Goal: Information Seeking & Learning: Check status

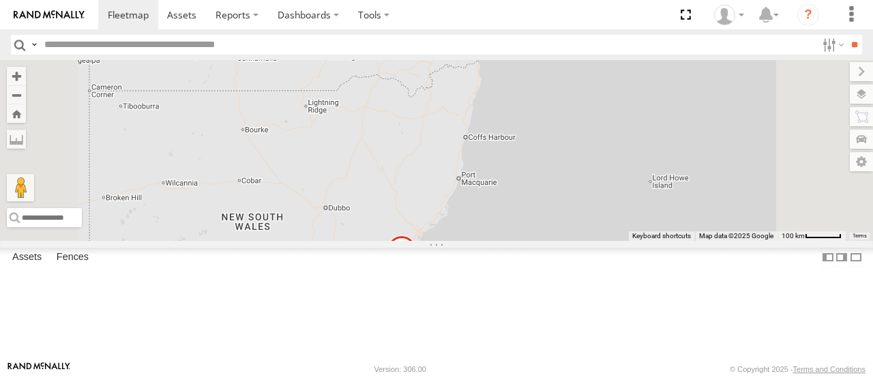
click at [417, 272] on span at bounding box center [402, 253] width 30 height 37
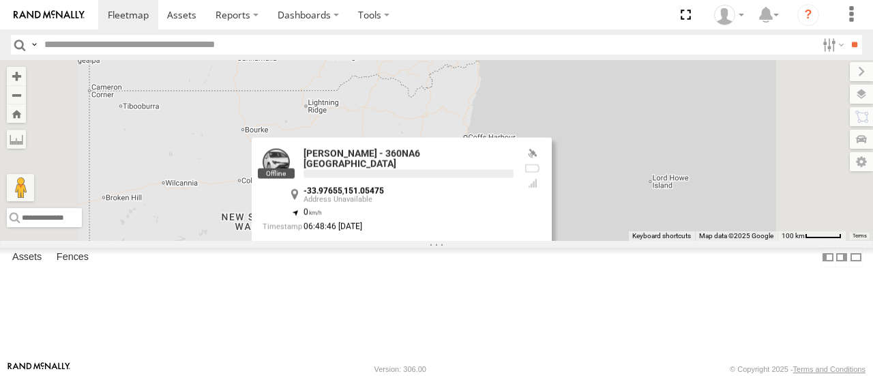
click at [552, 262] on div "[PERSON_NAME] - 360NA6 [GEOGRAPHIC_DATA] -33.97655 , 151.05475 0 06:48:46 [DATE]" at bounding box center [402, 200] width 300 height 124
click at [552, 262] on div "[PERSON_NAME] - 360NA6 [GEOGRAPHIC_DATA] All Assets [PERSON_NAME][GEOGRAPHIC_DA…" at bounding box center [402, 201] width 300 height 123
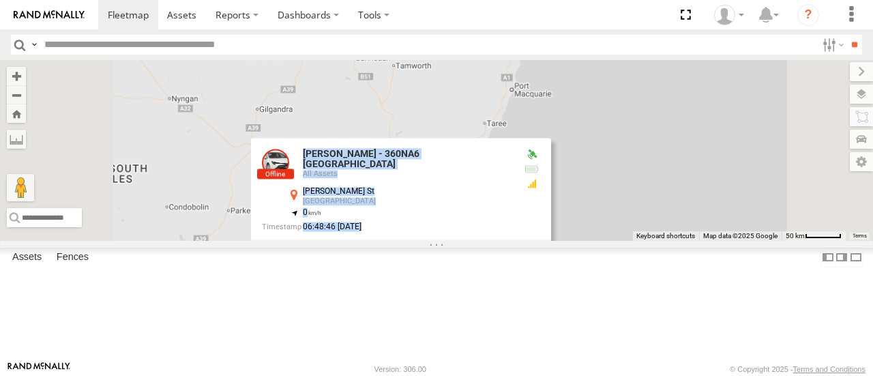
click at [551, 261] on div "[PERSON_NAME] - 360NA6 [GEOGRAPHIC_DATA] All Assets [PERSON_NAME][GEOGRAPHIC_DA…" at bounding box center [401, 199] width 300 height 123
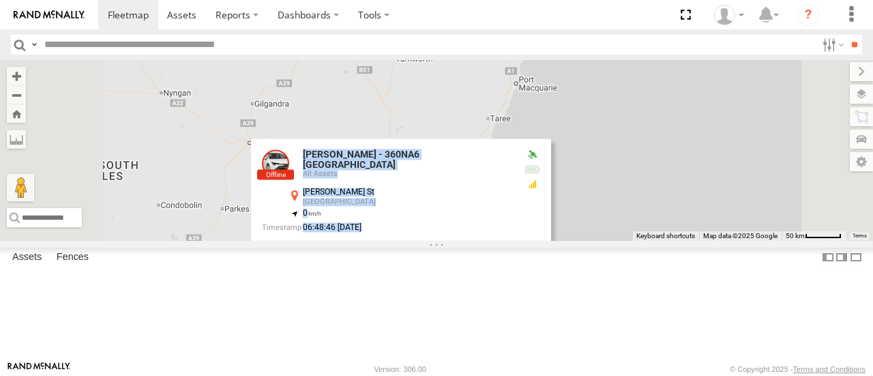
click at [551, 262] on div "[PERSON_NAME] - 360NA6 [GEOGRAPHIC_DATA] All Assets [PERSON_NAME][GEOGRAPHIC_DA…" at bounding box center [401, 200] width 300 height 123
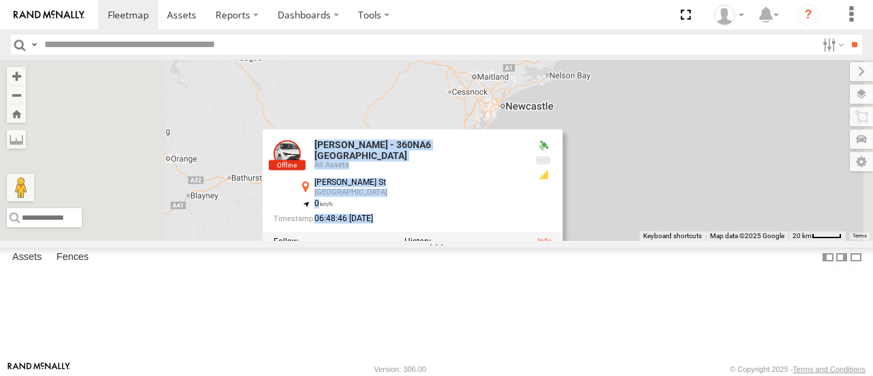
click at [560, 240] on div "[PERSON_NAME] - 360NA6 [GEOGRAPHIC_DATA] [PERSON_NAME] - 360NA6 [GEOGRAPHIC_DAT…" at bounding box center [436, 150] width 873 height 180
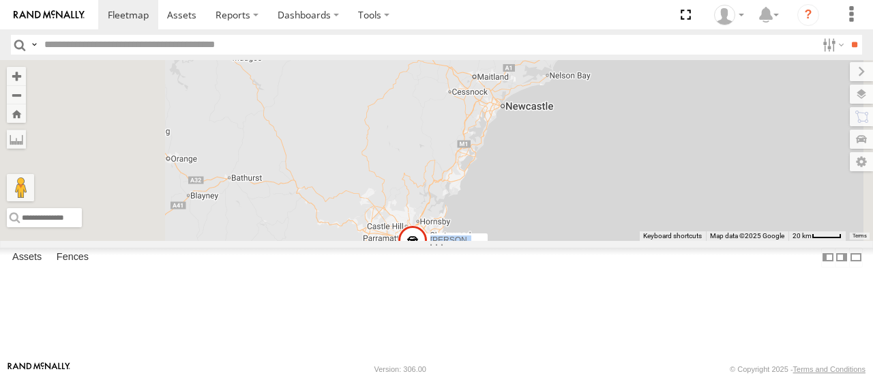
click at [560, 240] on div "[PERSON_NAME] - 360NA6 [GEOGRAPHIC_DATA]" at bounding box center [436, 150] width 873 height 180
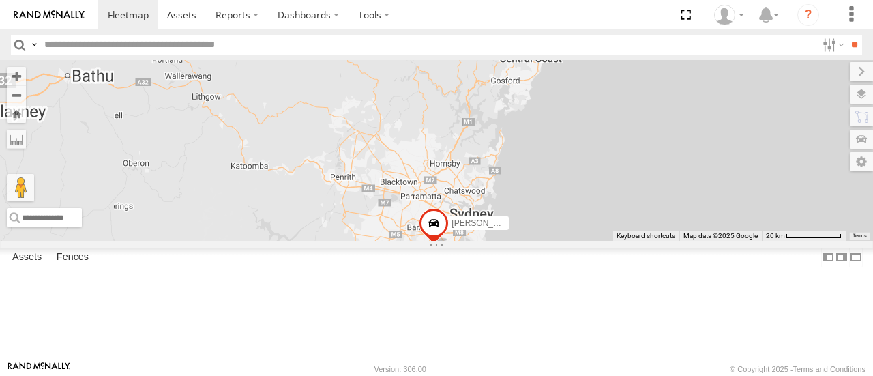
click at [579, 240] on div "[PERSON_NAME] - 360NA6 [GEOGRAPHIC_DATA]" at bounding box center [436, 150] width 873 height 180
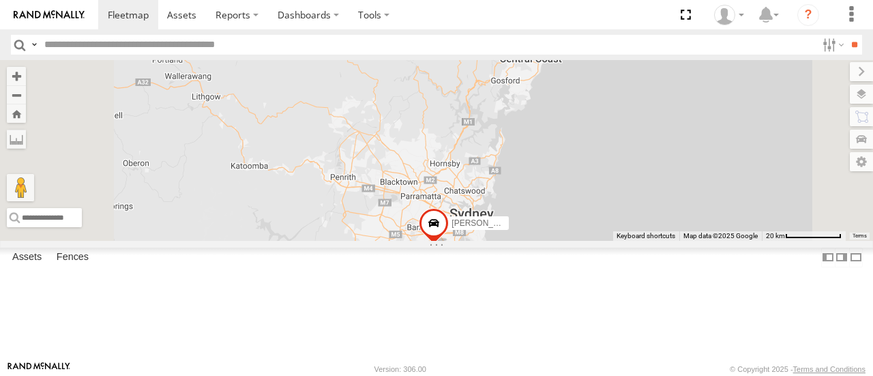
click at [579, 240] on div "[PERSON_NAME] - 360NA6 [GEOGRAPHIC_DATA]" at bounding box center [436, 150] width 873 height 180
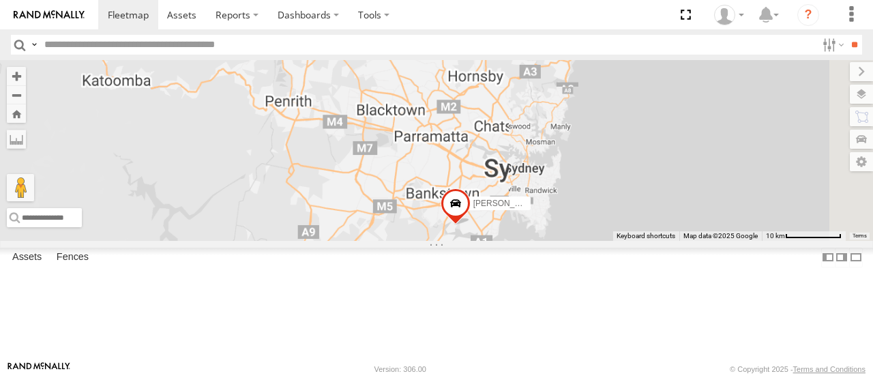
click at [604, 240] on div "[PERSON_NAME] - 360NA6 [GEOGRAPHIC_DATA]" at bounding box center [436, 150] width 873 height 180
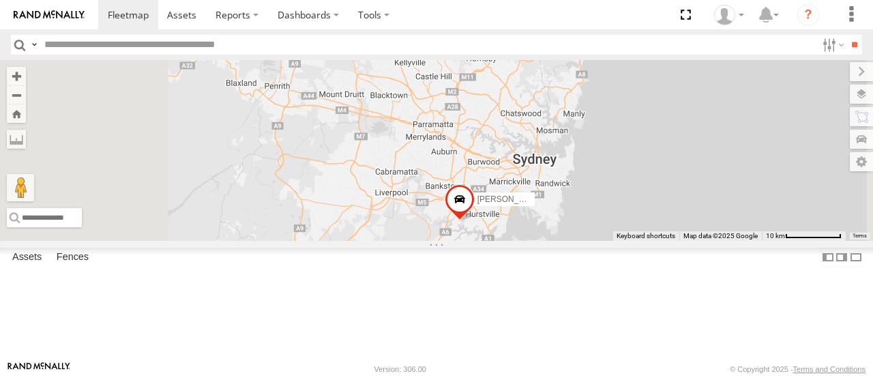
click at [604, 240] on div "[PERSON_NAME] - 360NA6 [GEOGRAPHIC_DATA]" at bounding box center [436, 150] width 873 height 180
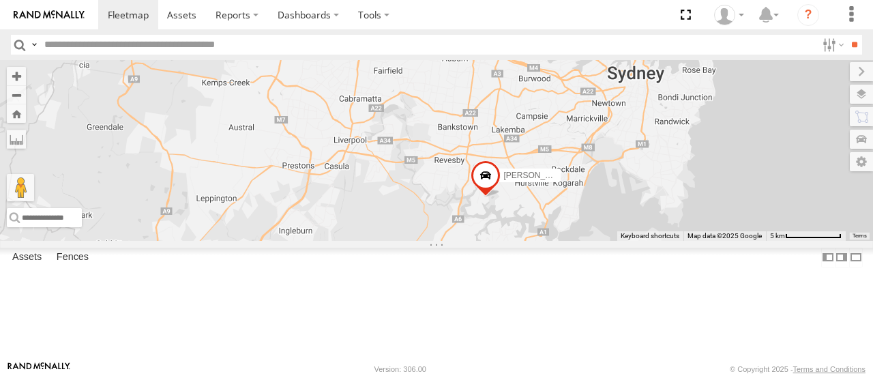
click at [640, 240] on div "[PERSON_NAME] - 360NA6 [GEOGRAPHIC_DATA]" at bounding box center [436, 150] width 873 height 180
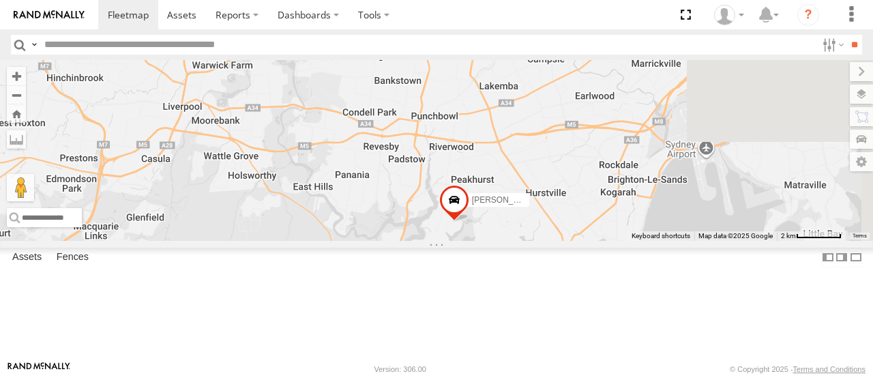
drag, startPoint x: 661, startPoint y: 256, endPoint x: 610, endPoint y: 286, distance: 59.3
click at [610, 240] on div "[PERSON_NAME] - 360NA6 [GEOGRAPHIC_DATA]" at bounding box center [436, 150] width 873 height 180
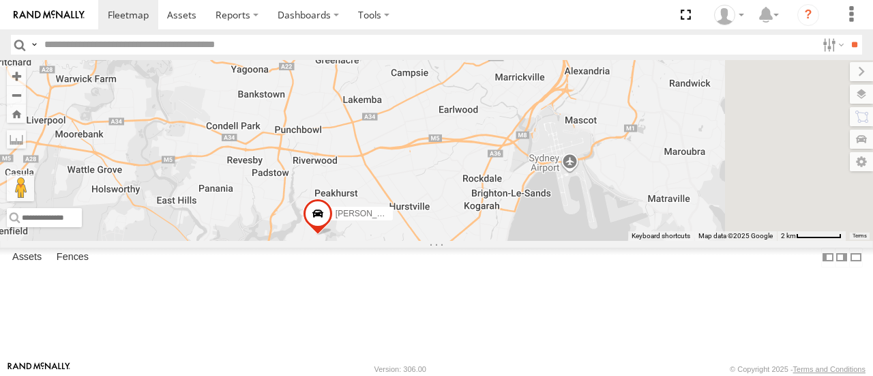
drag, startPoint x: 692, startPoint y: 318, endPoint x: 558, endPoint y: 328, distance: 134.7
click at [558, 240] on div "[PERSON_NAME] - 360NA6 [GEOGRAPHIC_DATA]" at bounding box center [436, 150] width 873 height 180
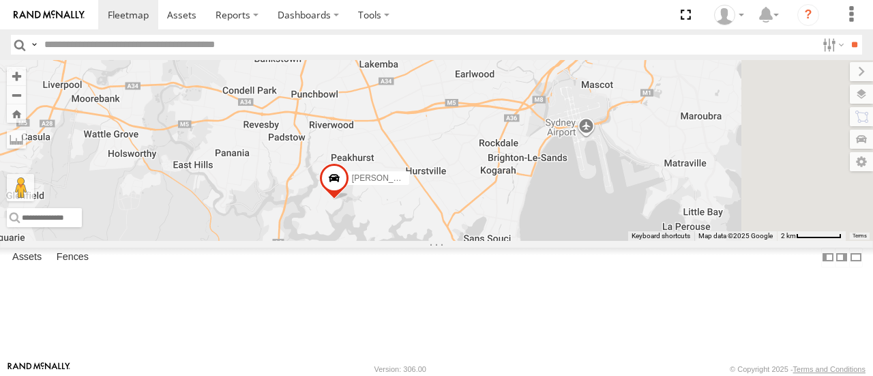
drag, startPoint x: 616, startPoint y: 327, endPoint x: 644, endPoint y: 250, distance: 82.0
click at [644, 240] on div "[PERSON_NAME] - 360NA6 [GEOGRAPHIC_DATA]" at bounding box center [436, 150] width 873 height 180
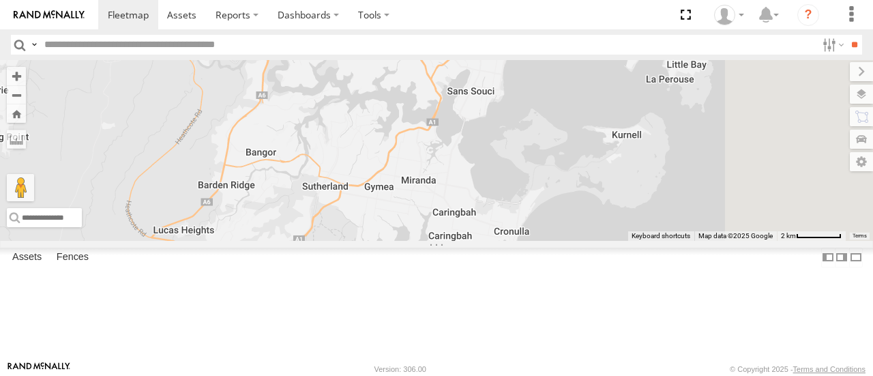
drag, startPoint x: 621, startPoint y: 219, endPoint x: 570, endPoint y: 171, distance: 69.9
click at [570, 171] on div "[PERSON_NAME] - 360NA6 [GEOGRAPHIC_DATA]" at bounding box center [436, 150] width 873 height 180
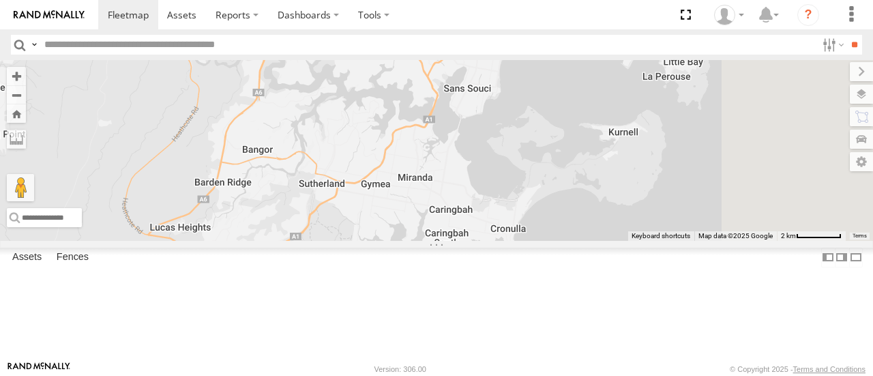
click at [524, 33] on span "[PERSON_NAME] - 360NA6 [GEOGRAPHIC_DATA]" at bounding box center [428, 28] width 192 height 10
click at [503, 157] on div "[PERSON_NAME] - 360NA6 [GEOGRAPHIC_DATA] [PERSON_NAME] - 360NA6 [GEOGRAPHIC_DAT…" at bounding box center [436, 150] width 873 height 180
